Goal: Find specific page/section: Find specific page/section

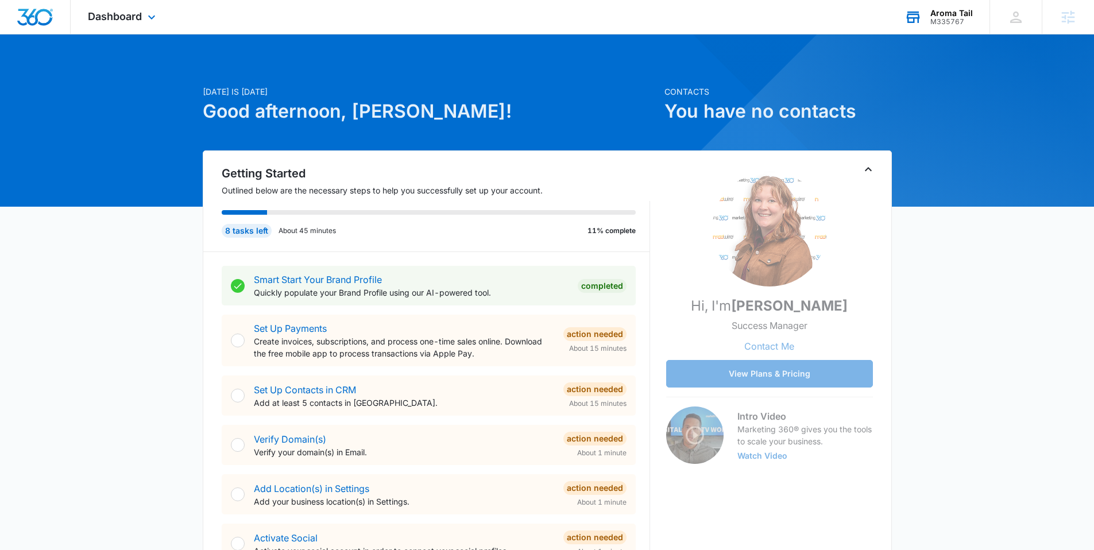
click at [938, 20] on div "M335767" at bounding box center [952, 22] width 43 height 8
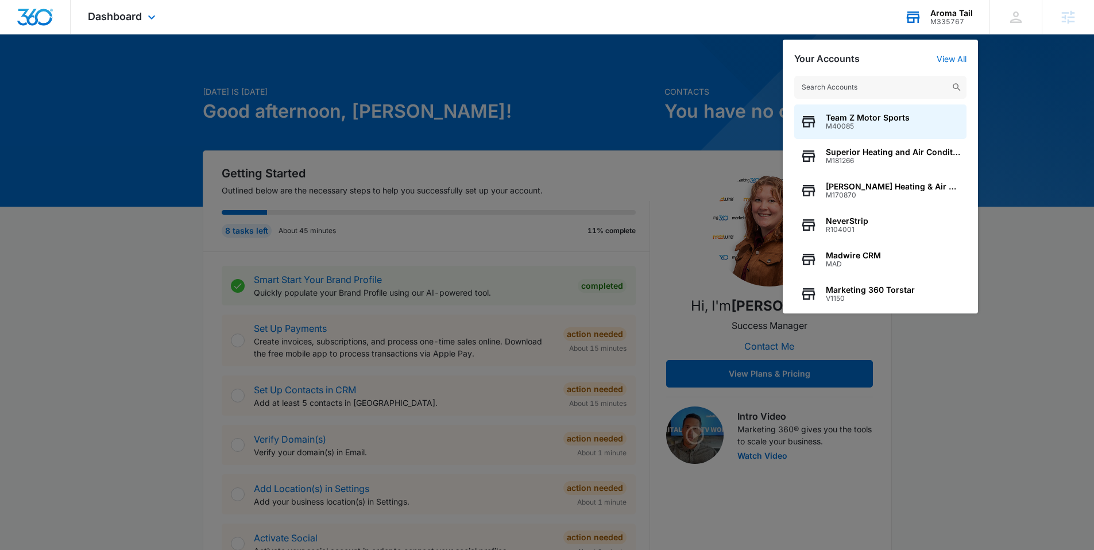
click at [862, 83] on input "text" at bounding box center [880, 87] width 172 height 23
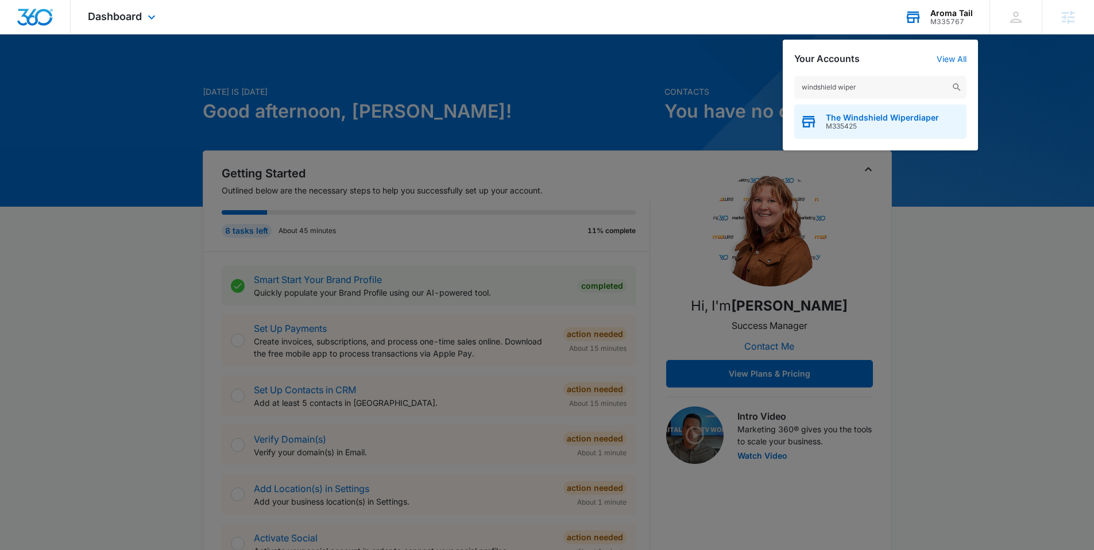
type input "windshield wiper"
click at [850, 117] on span "The Windshield Wiperdiaper" at bounding box center [882, 117] width 113 height 9
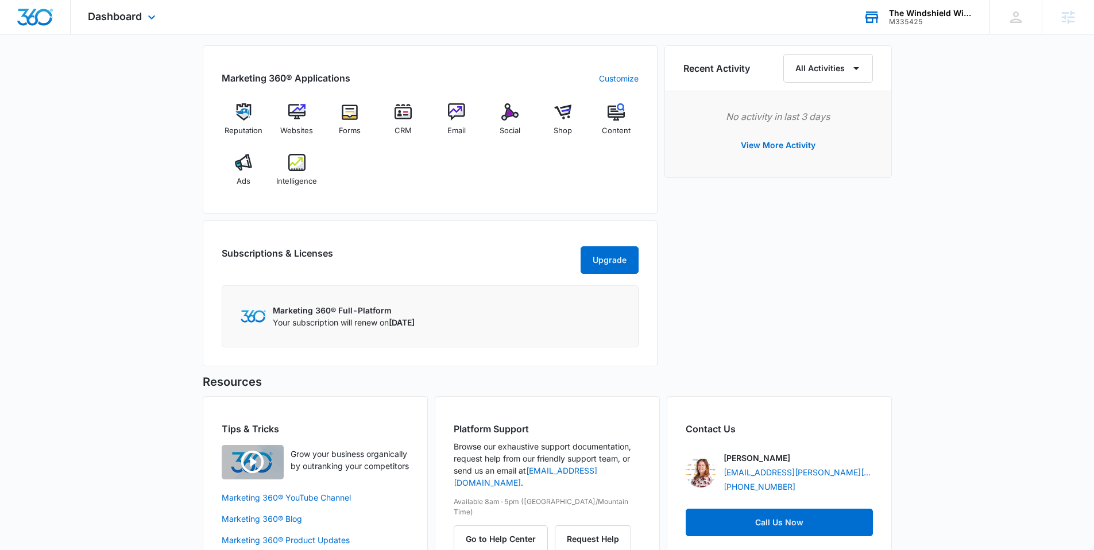
scroll to position [741, 0]
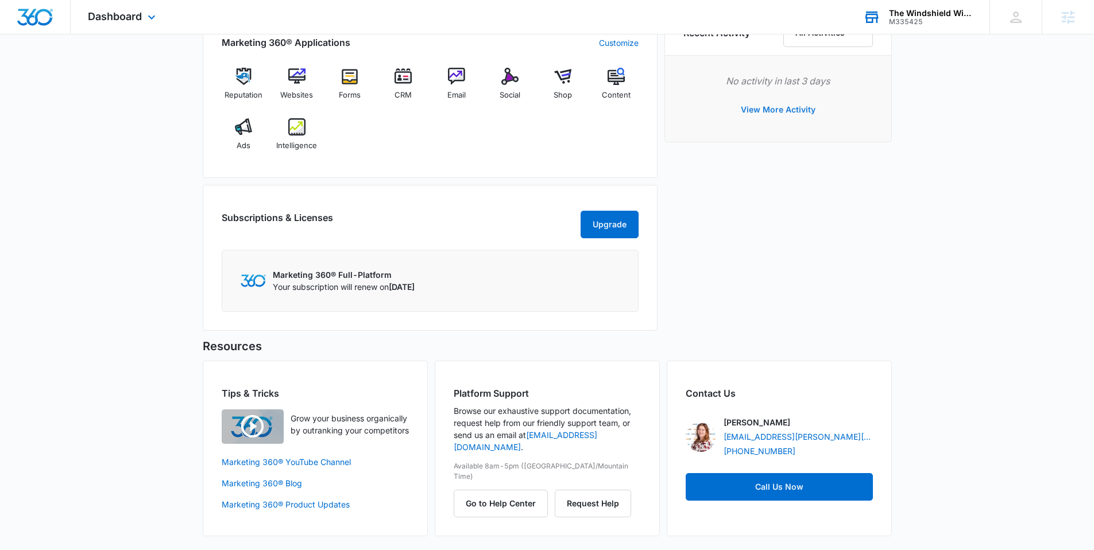
click at [787, 102] on button "View More Activity" at bounding box center [779, 110] width 98 height 28
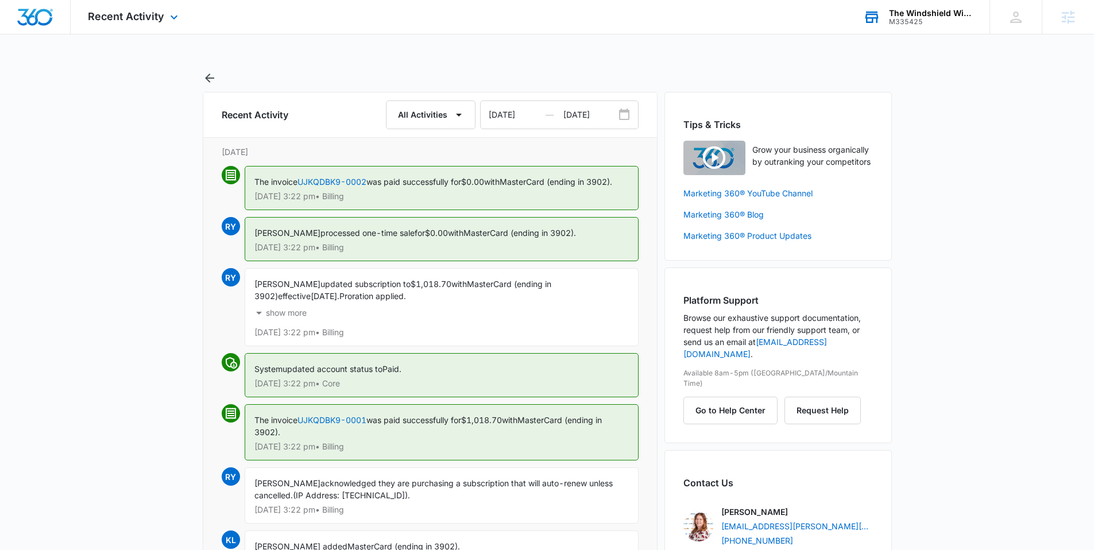
click at [209, 69] on div "Recent Activity Apps Reputation Websites Forms CRM Email Social Shop Content Ad…" at bounding box center [547, 374] width 1094 height 748
click at [207, 74] on icon "button" at bounding box center [210, 78] width 14 height 14
